Goal: Transaction & Acquisition: Purchase product/service

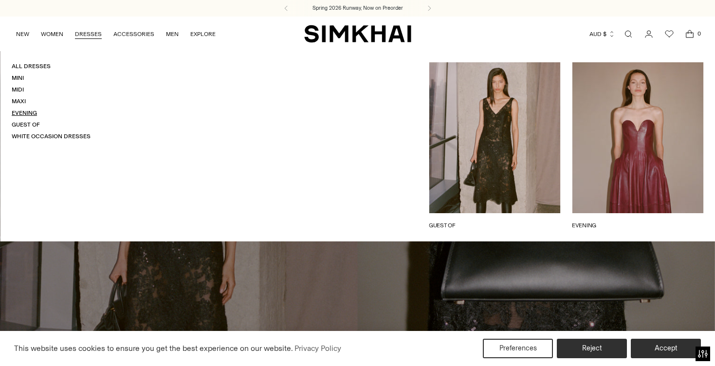
click at [26, 110] on link "Evening" at bounding box center [24, 112] width 25 height 7
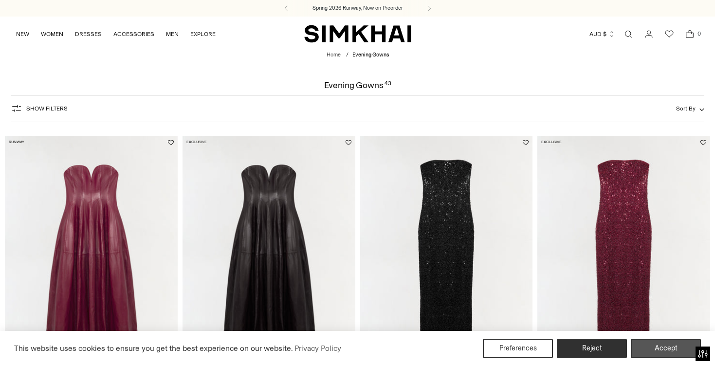
click at [660, 348] on button "Accept" at bounding box center [666, 348] width 70 height 19
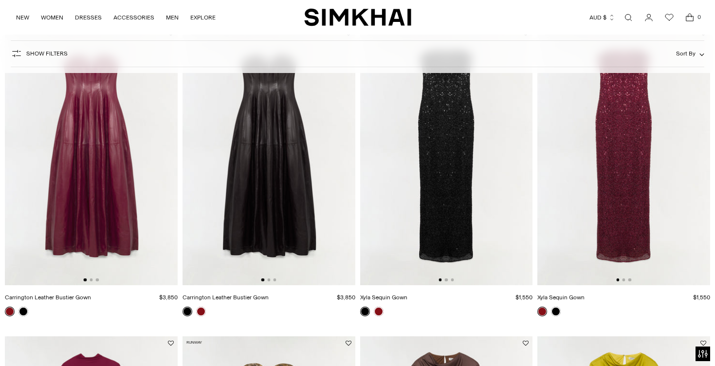
scroll to position [108, 0]
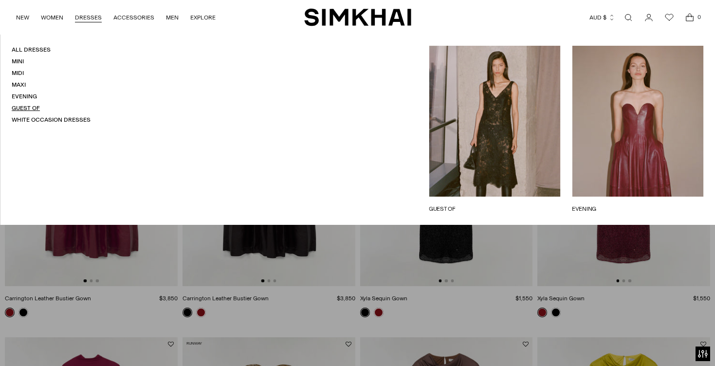
click at [24, 108] on link "Guest Of" at bounding box center [26, 108] width 28 height 7
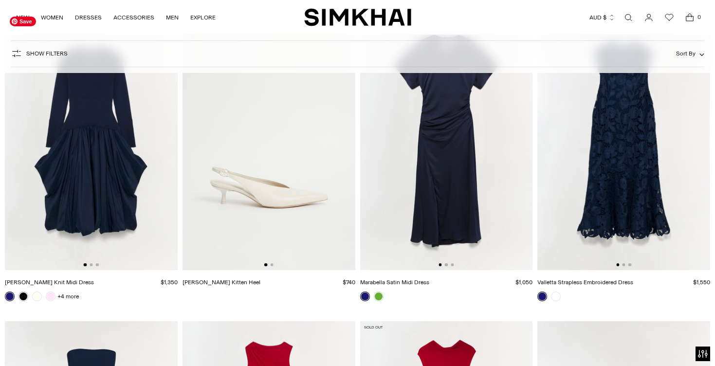
scroll to position [5709, 0]
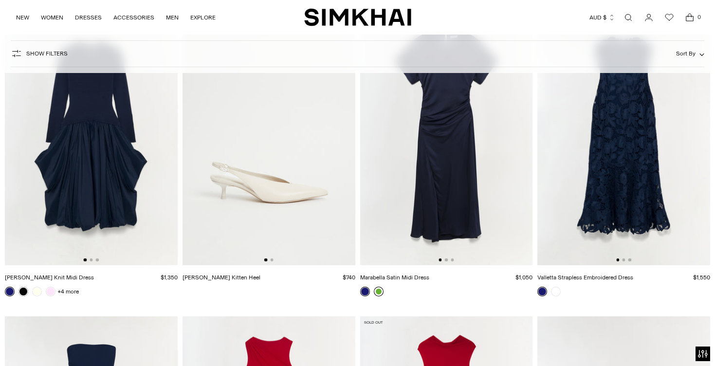
click at [377, 290] on link at bounding box center [379, 292] width 10 height 10
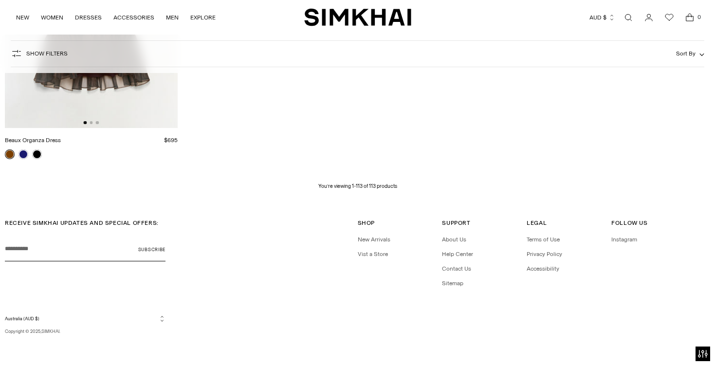
scroll to position [8945, 0]
